Goal: Task Accomplishment & Management: Complete application form

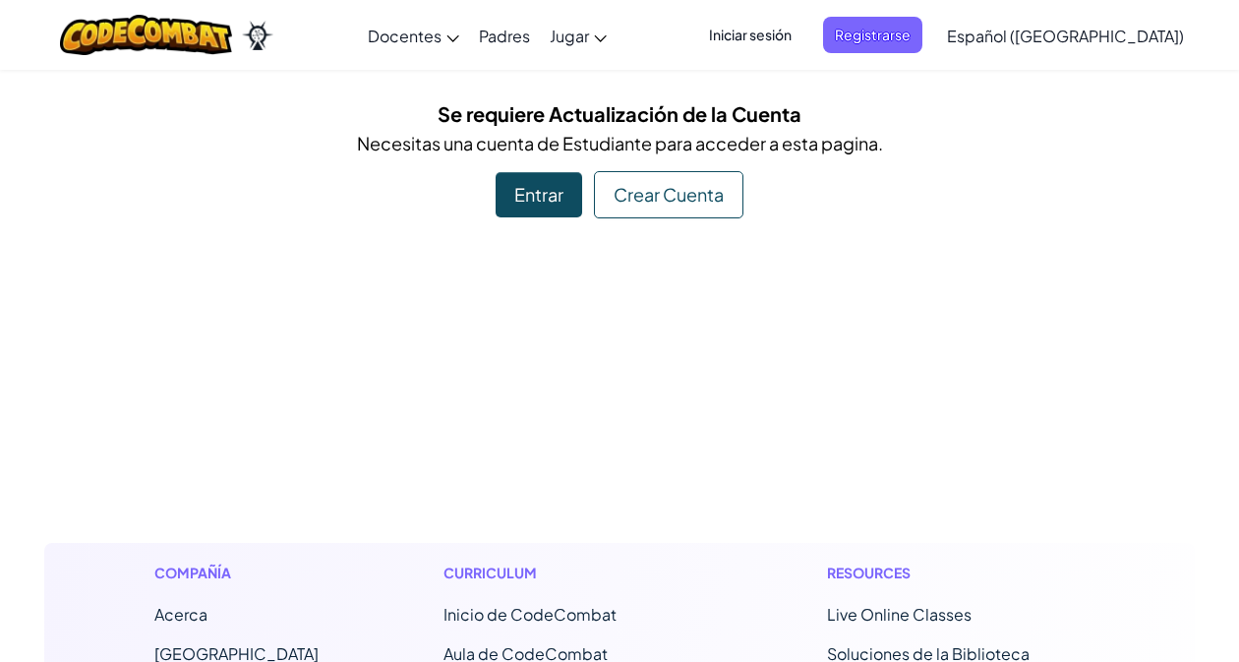
click at [517, 205] on div "Entrar" at bounding box center [539, 194] width 87 height 45
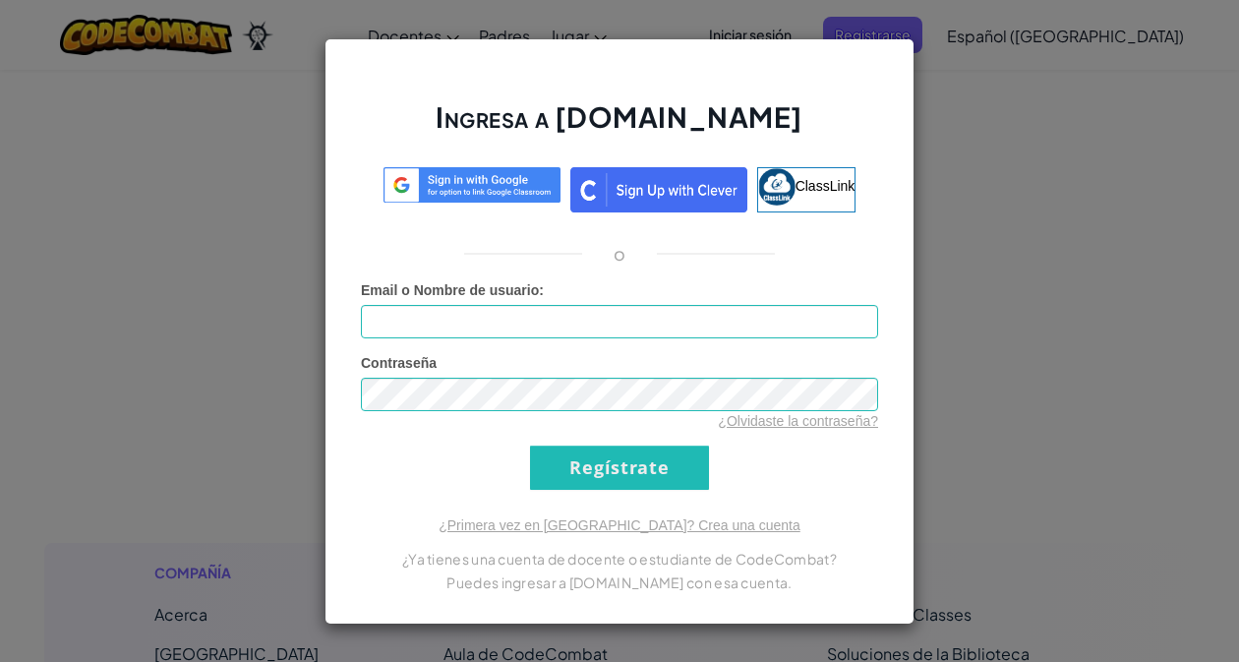
click at [535, 188] on div "Ingresa a [DOMAIN_NAME] ClassLink o Error desconocido. Email o Nombre de usuari…" at bounding box center [620, 331] width 590 height 586
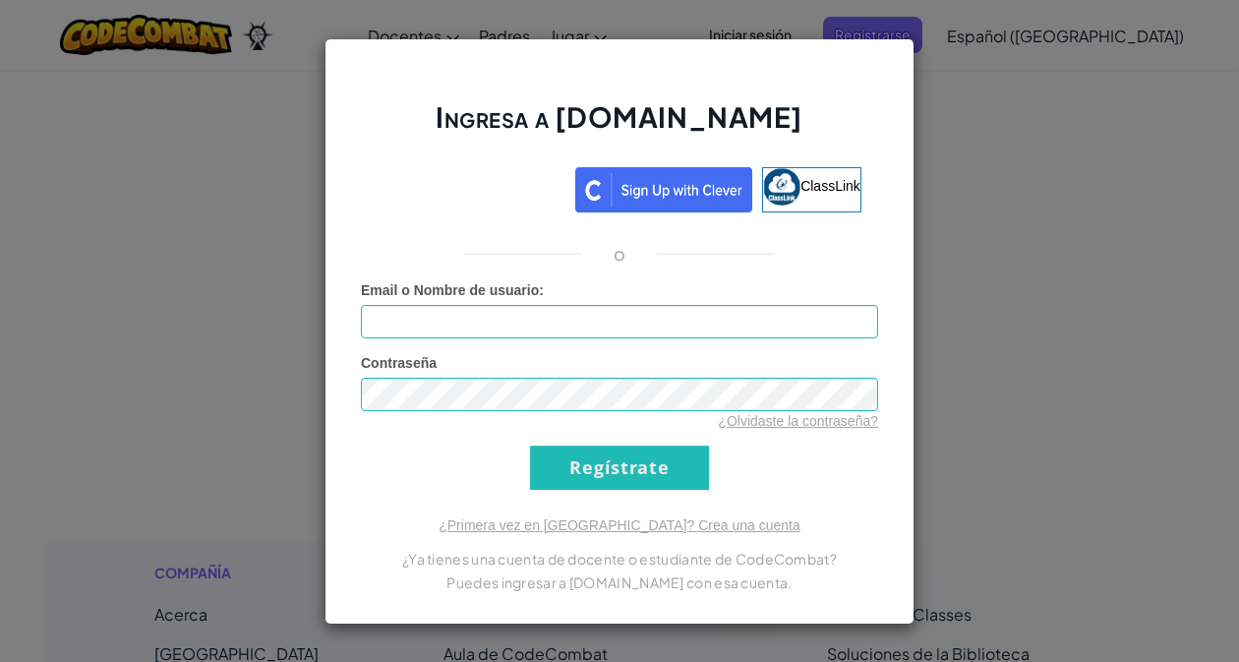
click at [511, 301] on div "Email o Nombre de usuario :" at bounding box center [619, 309] width 517 height 58
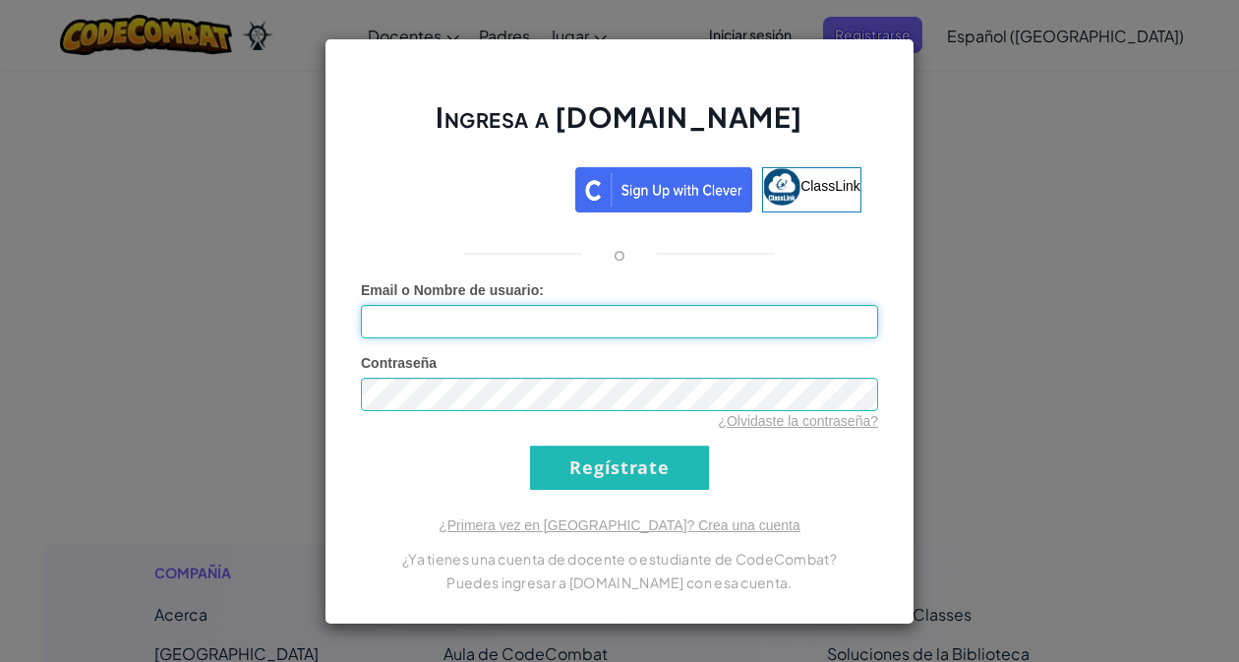
click at [498, 317] on input "Email o Nombre de usuario :" at bounding box center [619, 321] width 517 height 33
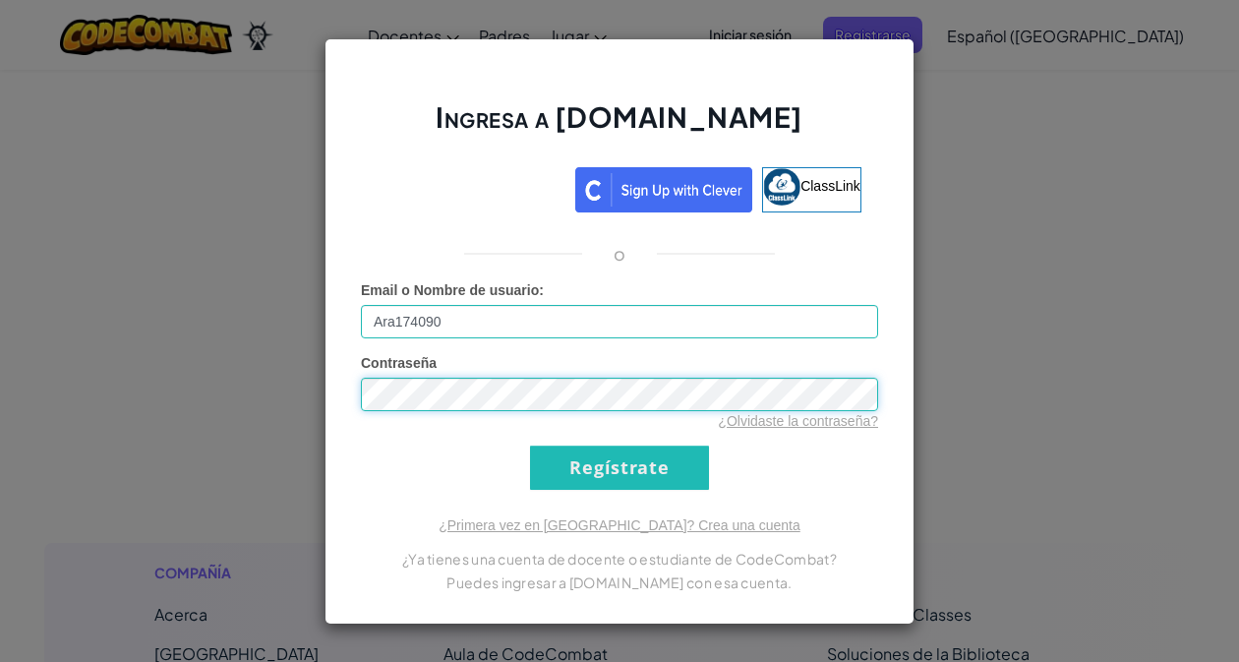
click at [620, 467] on input "Regístrate" at bounding box center [619, 467] width 179 height 44
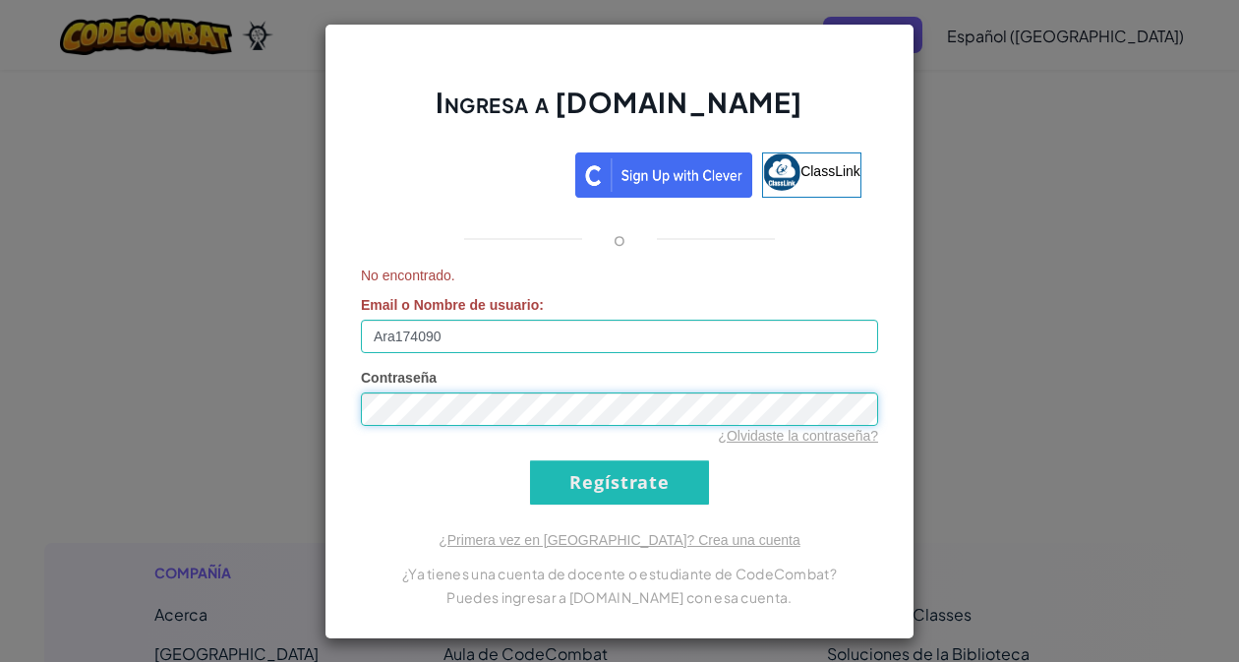
click at [620, 482] on input "Regístrate" at bounding box center [619, 482] width 179 height 44
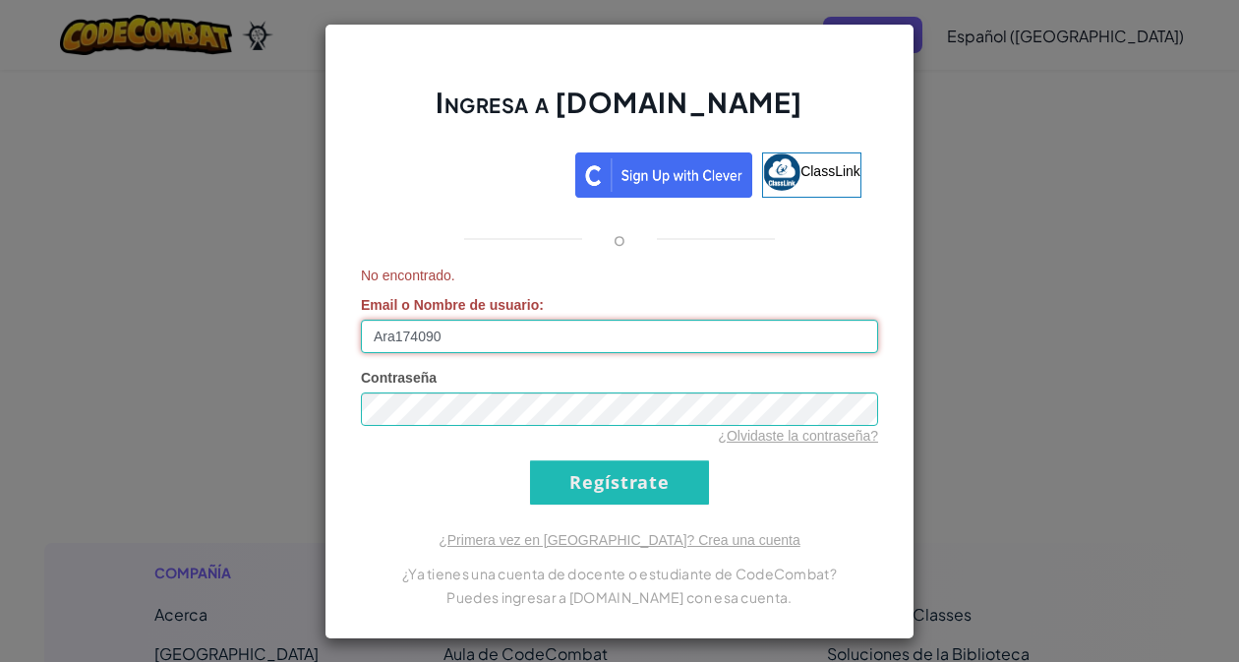
click at [492, 336] on input "Ara174090" at bounding box center [619, 336] width 517 height 33
click at [527, 338] on input "Ara174090A" at bounding box center [619, 336] width 517 height 33
type input "A"
click at [579, 335] on input "Email o Nombre de usuario :" at bounding box center [619, 336] width 517 height 33
type input "Ara174090A"
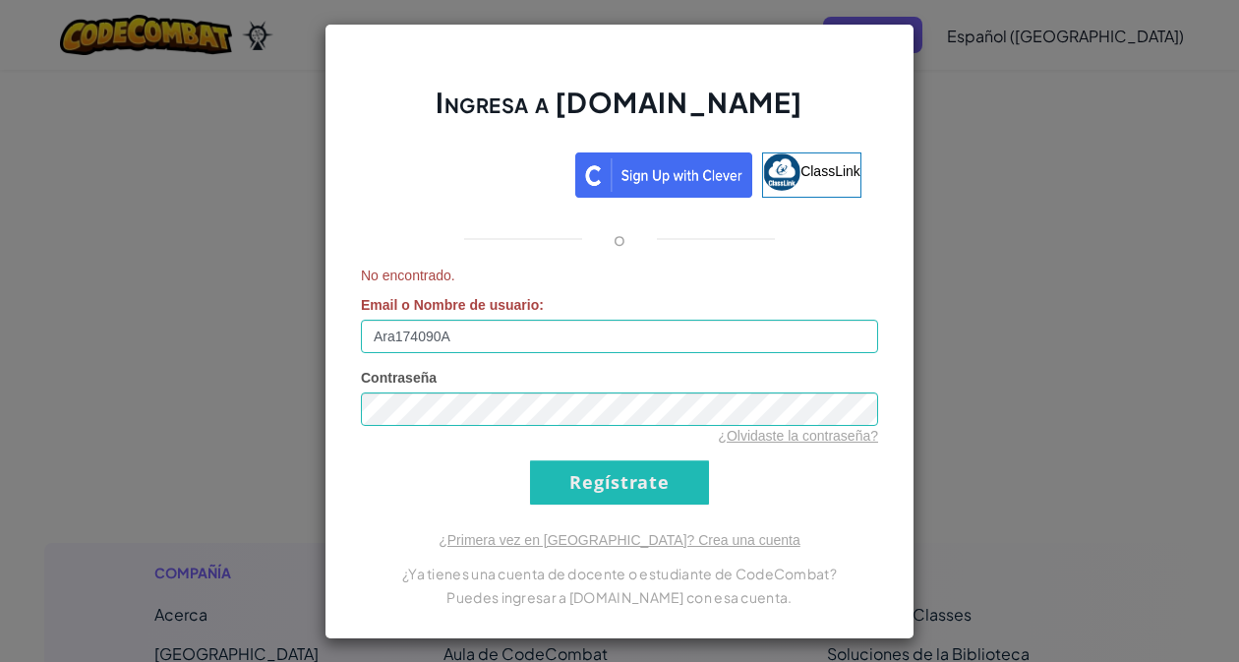
click at [635, 495] on input "Regístrate" at bounding box center [619, 482] width 179 height 44
